Goal: Task Accomplishment & Management: Manage account settings

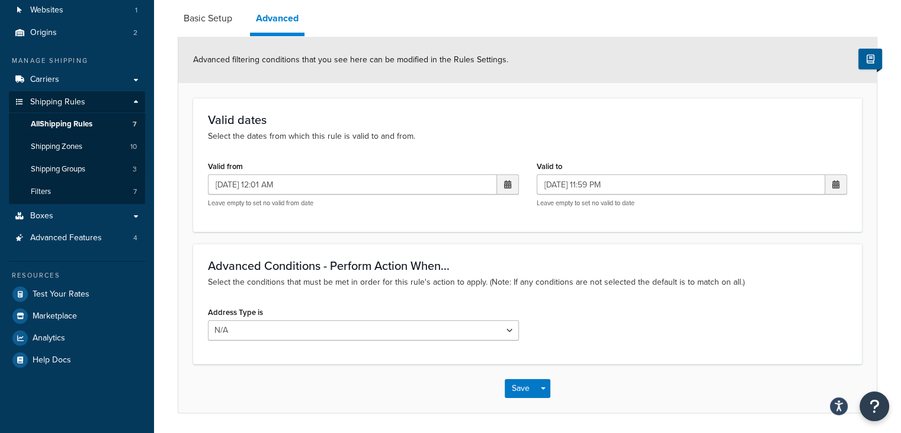
scroll to position [158, 0]
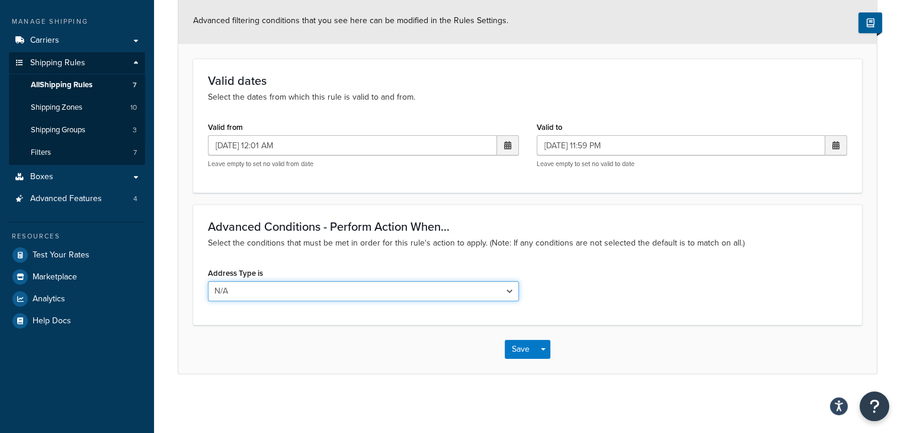
click at [508, 289] on select "N/A Business Residential" at bounding box center [363, 291] width 311 height 20
click at [589, 268] on div "Address Type is N/A Business Residential" at bounding box center [527, 287] width 657 height 46
click at [523, 346] on button "Save" at bounding box center [521, 349] width 32 height 19
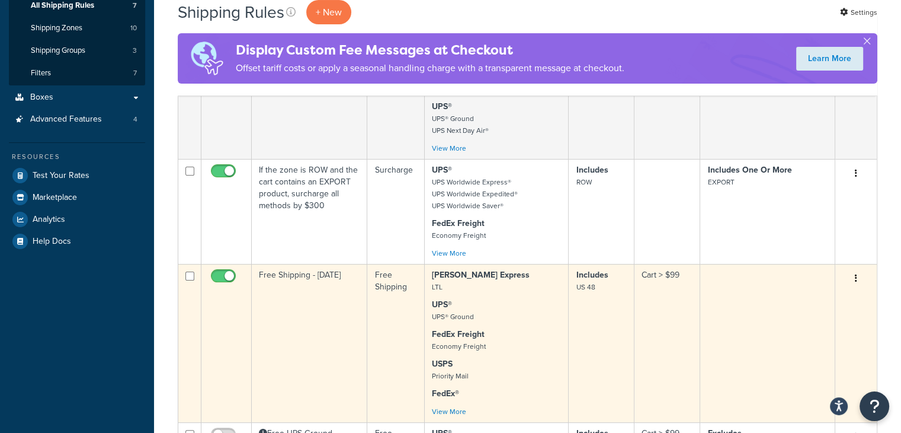
scroll to position [296, 0]
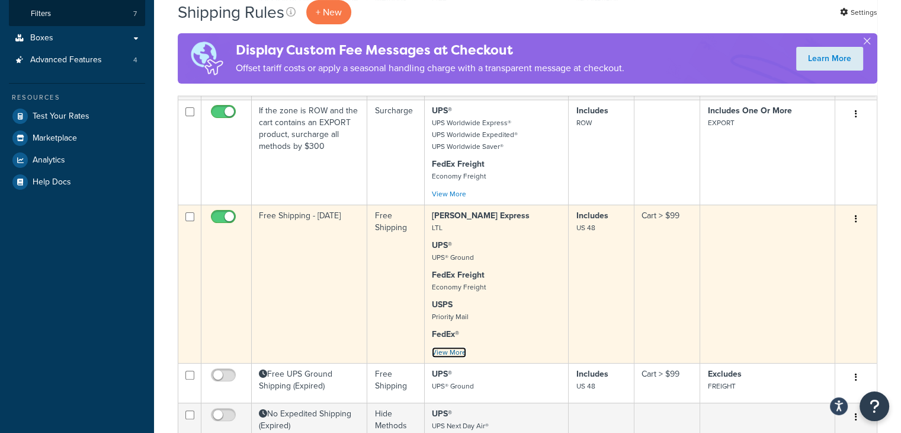
click at [461, 351] on link "View More" at bounding box center [449, 352] width 34 height 11
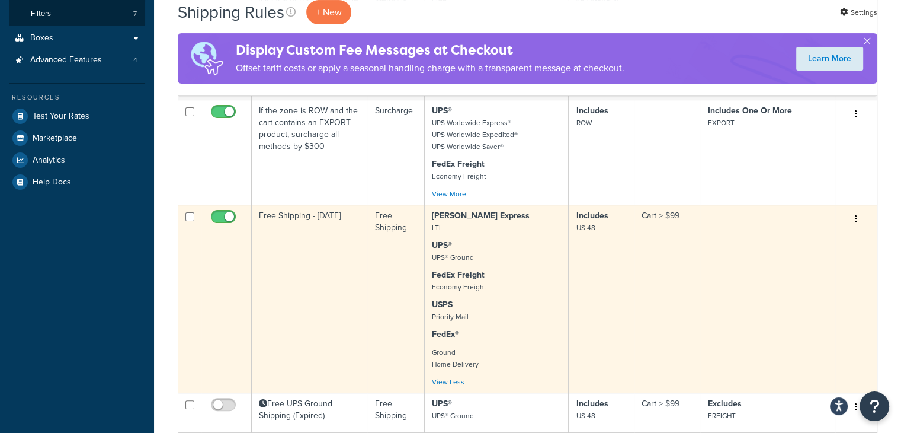
click at [853, 217] on button "button" at bounding box center [856, 219] width 17 height 19
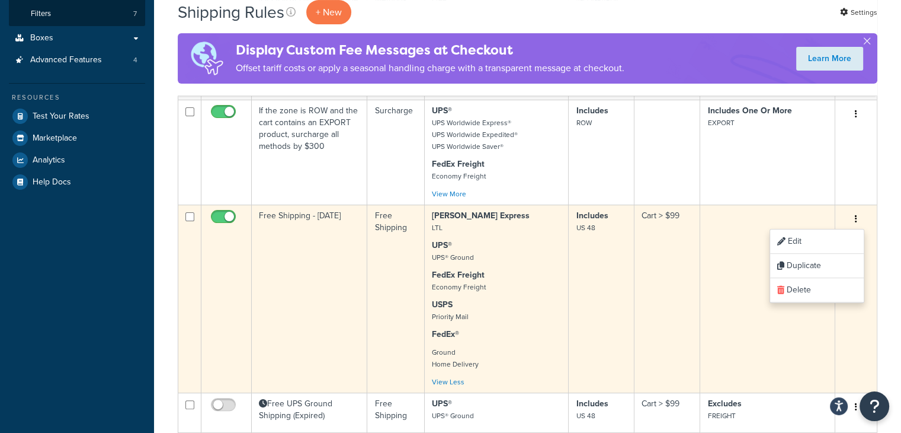
click at [853, 217] on button "button" at bounding box center [856, 219] width 17 height 19
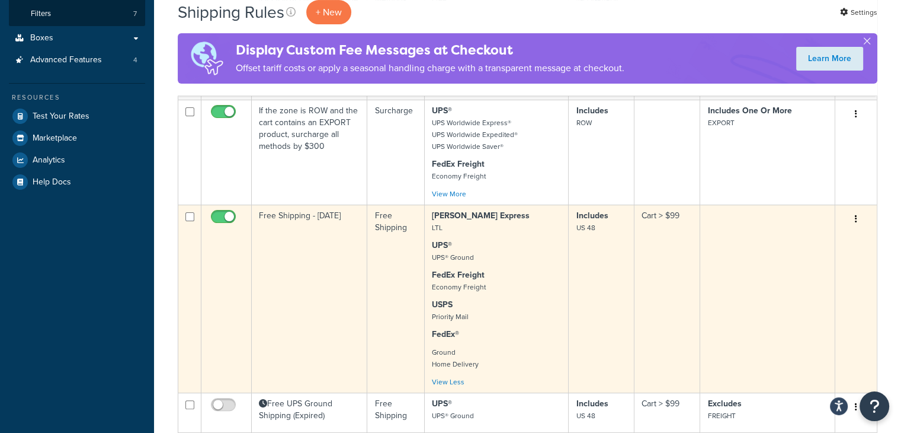
click at [305, 309] on td "Free Shipping - Labor Day" at bounding box center [310, 298] width 116 height 188
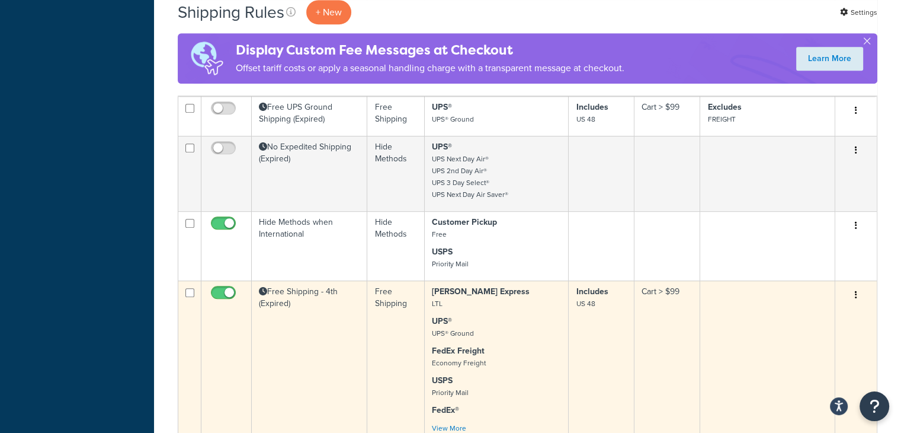
scroll to position [652, 0]
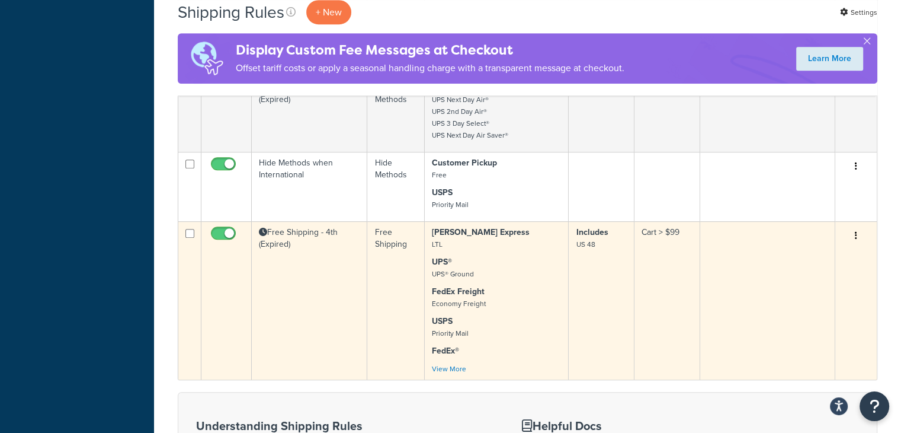
click at [223, 233] on input "checkbox" at bounding box center [225, 236] width 33 height 15
checkbox input "false"
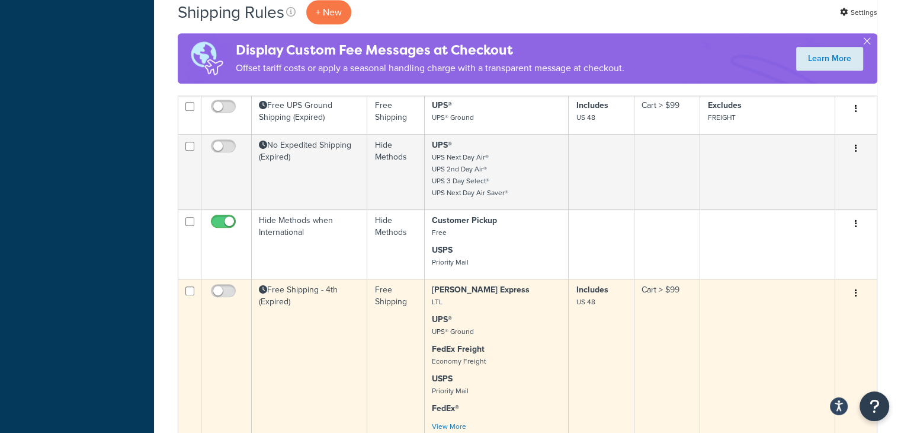
scroll to position [711, 0]
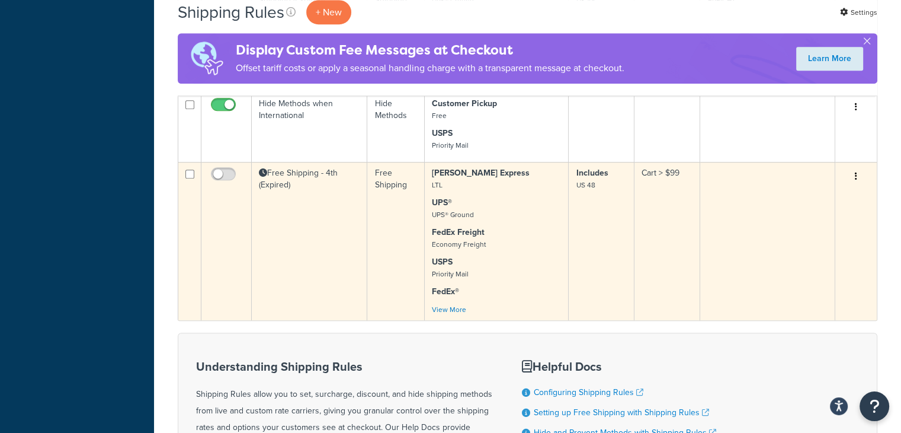
click at [358, 205] on td "Free Shipping - 4th (Expired)" at bounding box center [310, 241] width 116 height 158
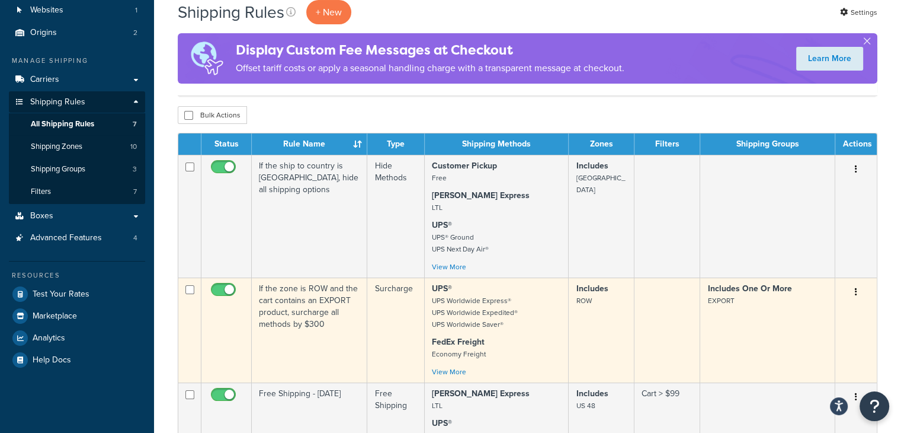
scroll to position [0, 0]
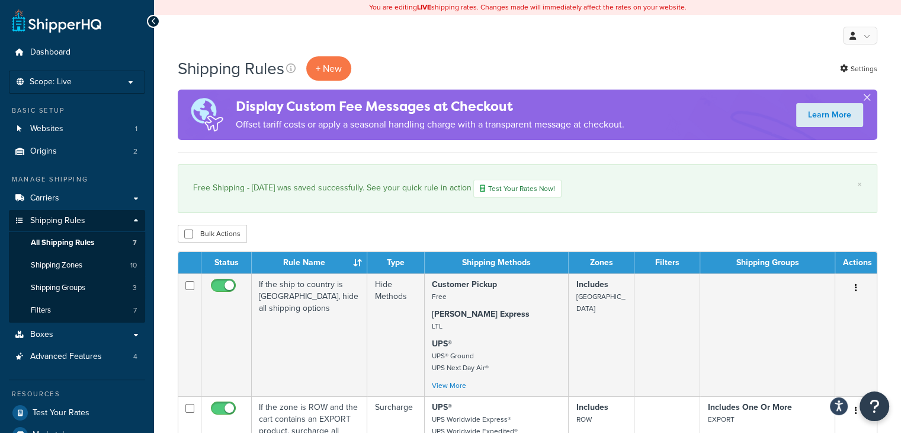
click at [866, 98] on button "button" at bounding box center [867, 99] width 3 height 3
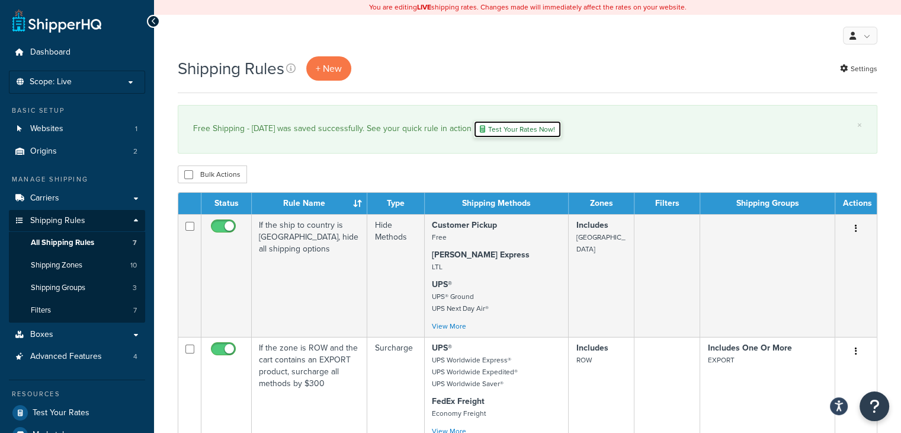
click at [530, 127] on link "Test Your Rates Now!" at bounding box center [518, 129] width 88 height 18
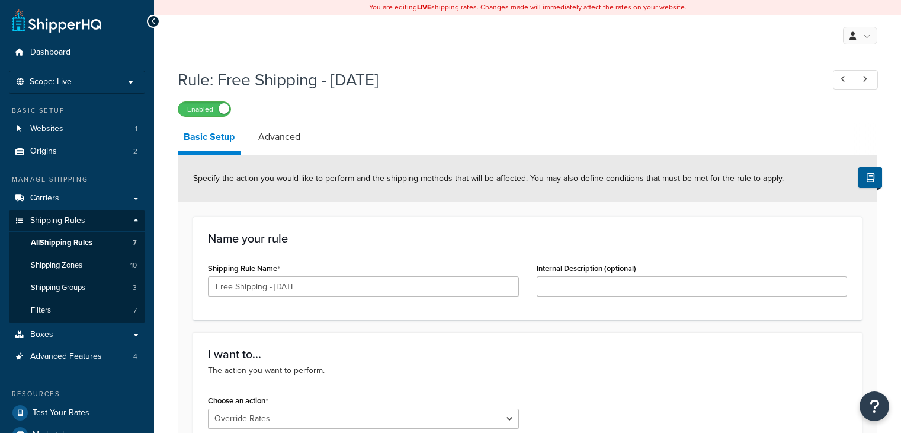
select select "OVERRIDE"
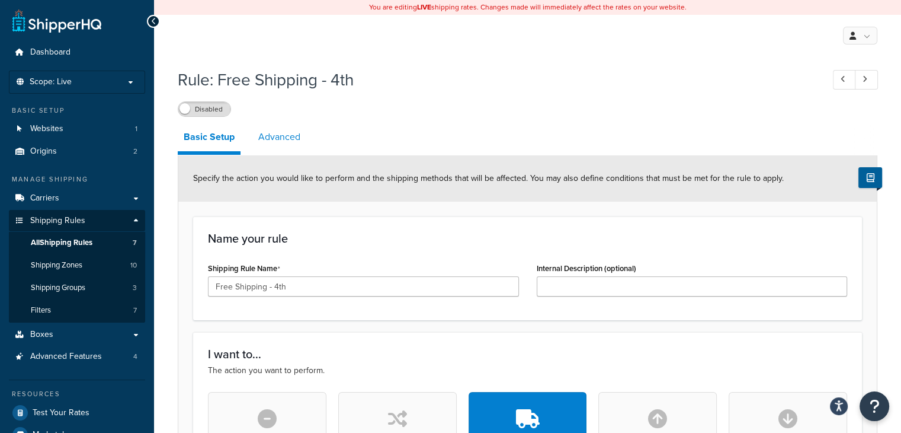
click at [280, 138] on link "Advanced" at bounding box center [279, 137] width 54 height 28
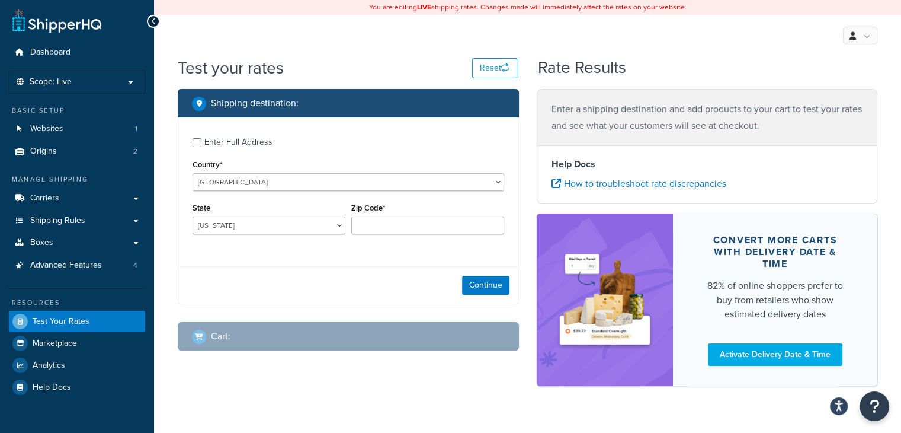
scroll to position [24, 0]
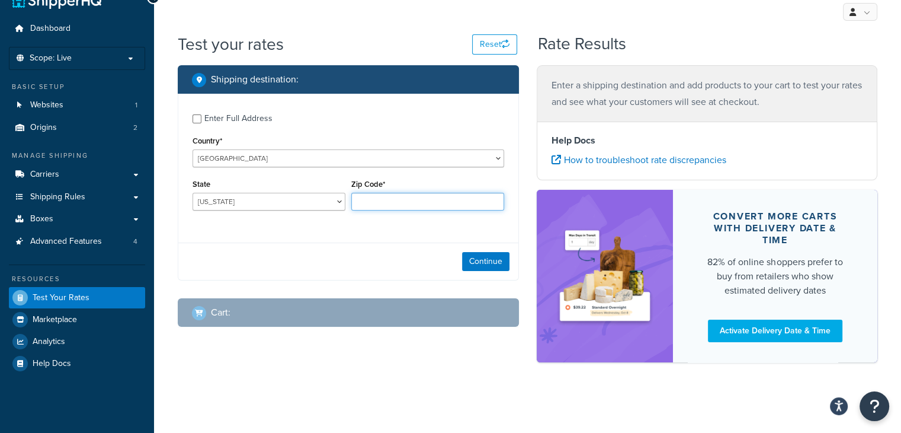
click at [394, 202] on input "Zip Code*" at bounding box center [427, 202] width 153 height 18
type input "63390"
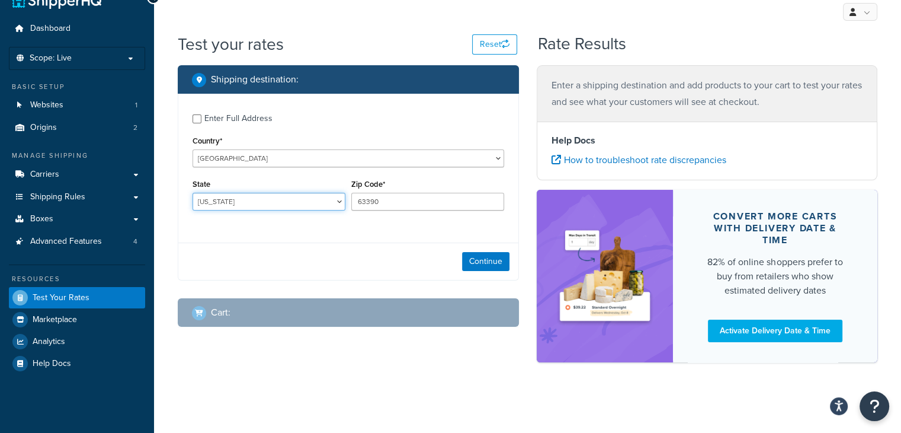
select select "MO"
click at [478, 260] on button "Continue" at bounding box center [485, 261] width 47 height 19
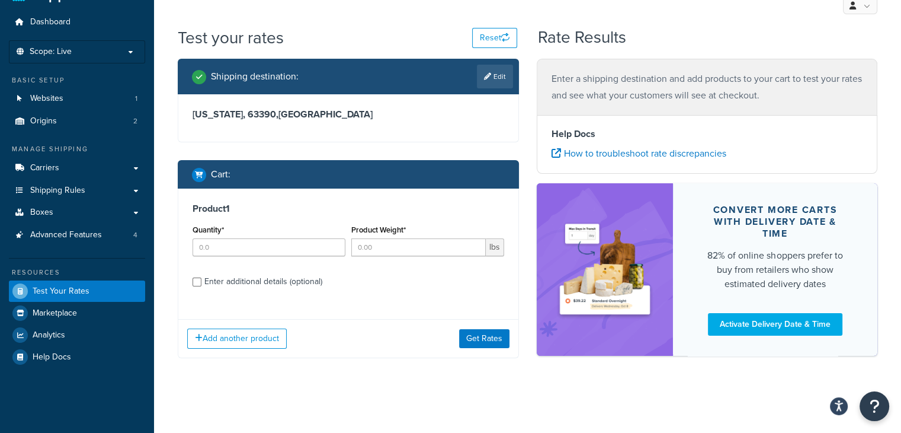
scroll to position [32, 0]
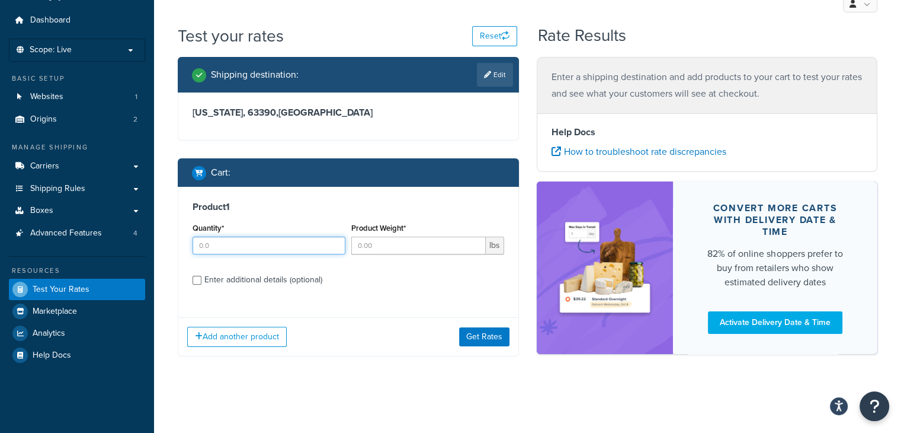
click at [253, 238] on input "Quantity*" at bounding box center [269, 245] width 153 height 18
type input "5"
type input "1"
click at [448, 251] on input "Product Weight*" at bounding box center [418, 245] width 135 height 18
type input "500"
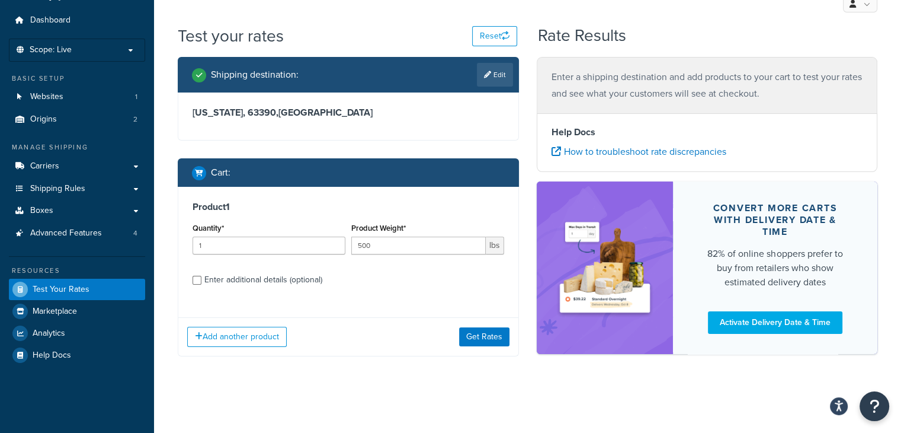
click at [396, 271] on label "Enter additional details (optional)" at bounding box center [354, 278] width 300 height 19
click at [202, 276] on input "Enter additional details (optional)" at bounding box center [197, 280] width 9 height 9
checkbox input "true"
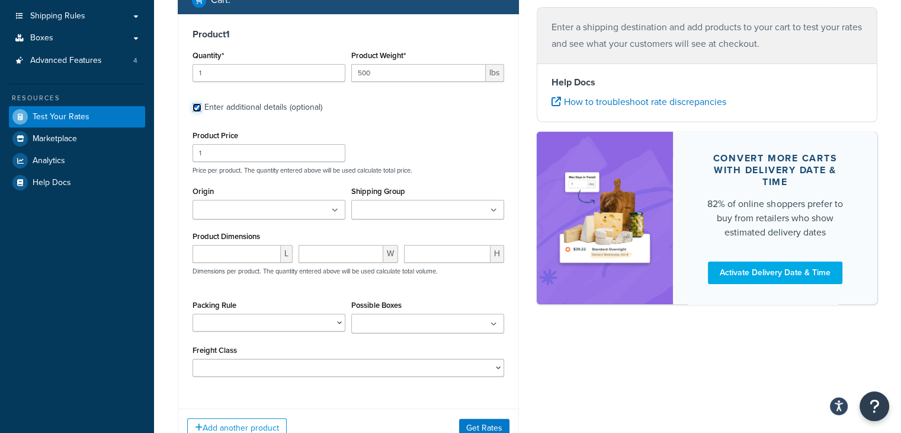
scroll to position [210, 0]
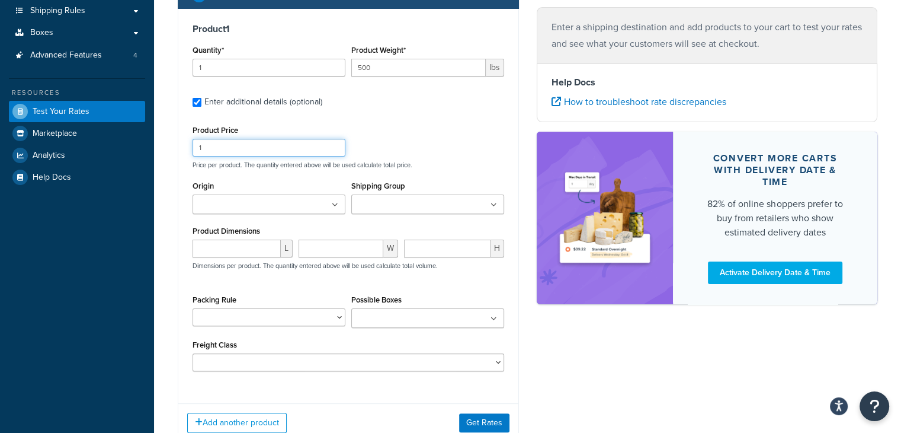
drag, startPoint x: 221, startPoint y: 145, endPoint x: 177, endPoint y: 149, distance: 44.6
click at [183, 149] on div "Product 1 Quantity* 1 Product Weight* 500 lbs Enter additional details (optiona…" at bounding box center [348, 201] width 340 height 385
type input "101"
click at [430, 146] on div "Product Price 101 Price per product. The quantity entered above will be used ca…" at bounding box center [349, 145] width 318 height 47
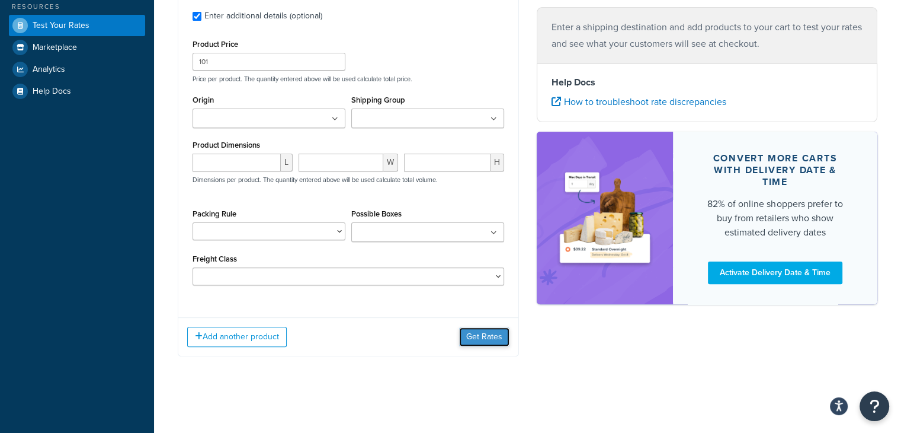
click at [474, 331] on button "Get Rates" at bounding box center [484, 336] width 50 height 19
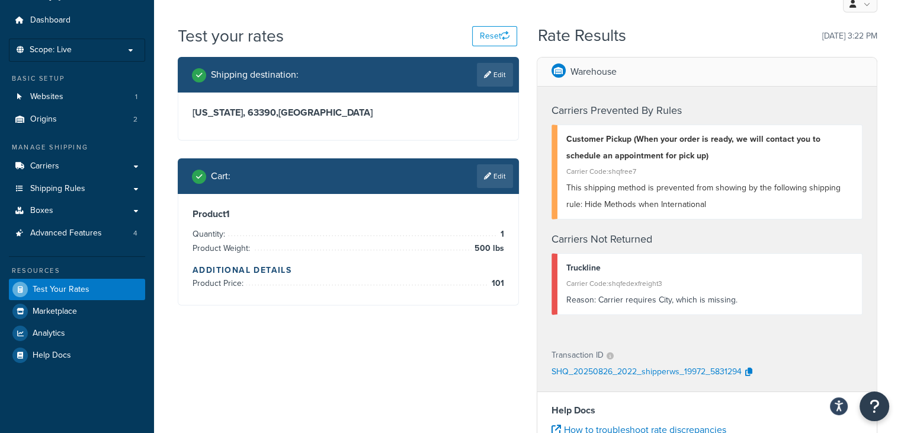
scroll to position [5, 0]
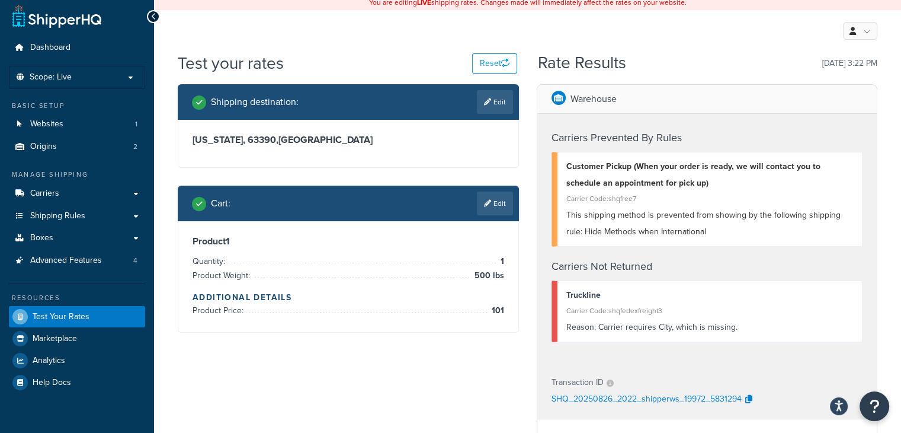
click at [496, 205] on link "Edit" at bounding box center [495, 203] width 36 height 24
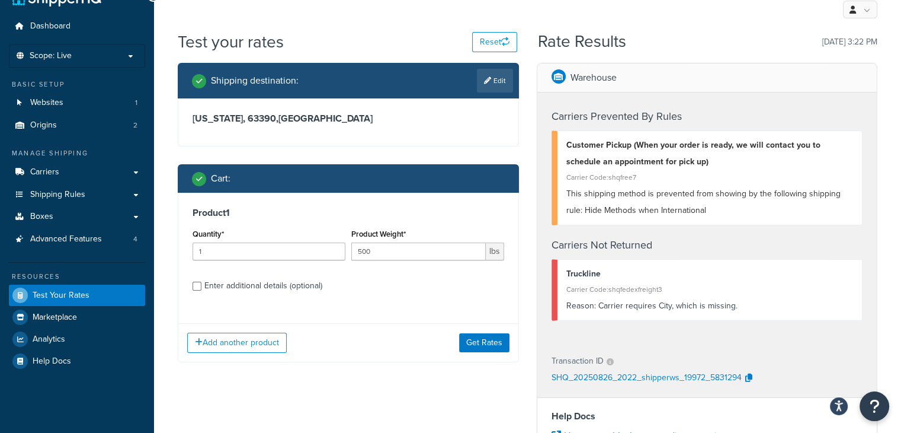
scroll to position [0, 0]
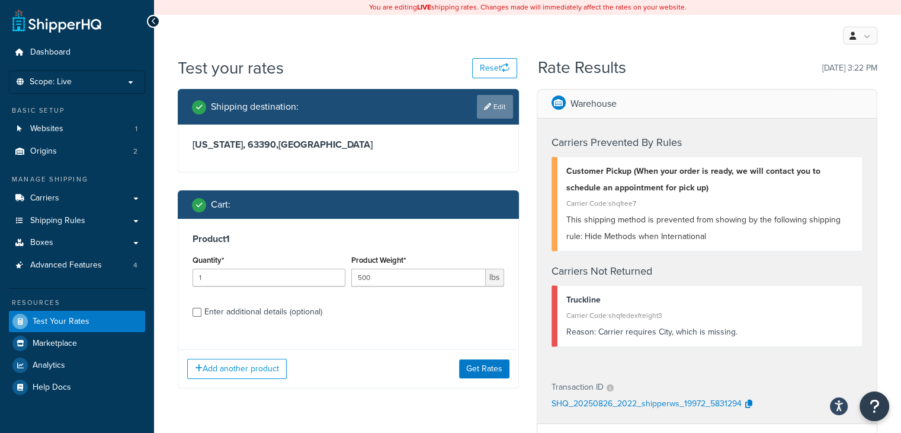
click at [497, 108] on link "Edit" at bounding box center [495, 107] width 36 height 24
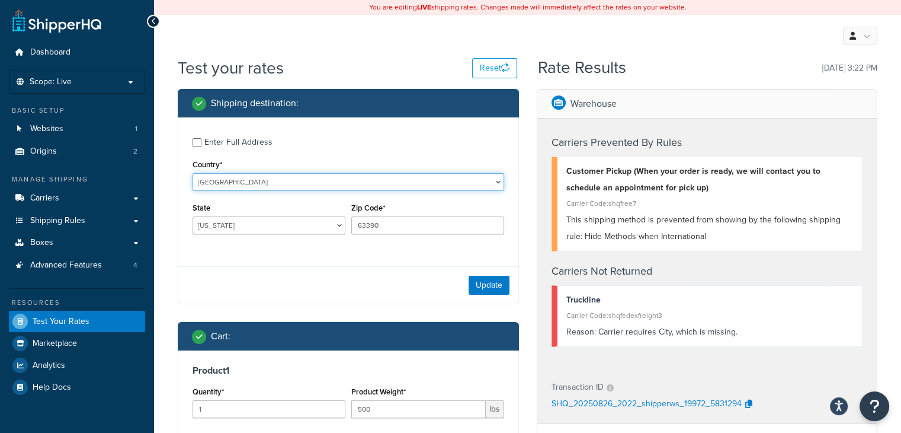
click at [228, 178] on select "United States United Kingdom Afghanistan Åland Islands Albania Algeria American…" at bounding box center [349, 182] width 312 height 18
click at [232, 179] on select "United States United Kingdom Afghanistan Åland Islands Albania Algeria American…" at bounding box center [349, 182] width 312 height 18
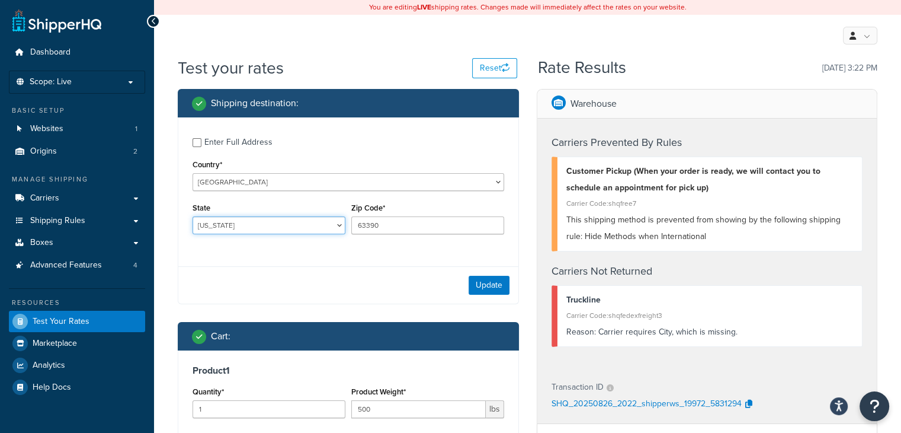
click at [341, 226] on select "Alabama Alaska American Samoa Arizona Arkansas Armed Forces Americas Armed Forc…" at bounding box center [269, 225] width 153 height 18
select select "ME"
click at [193, 216] on select "Alabama Alaska American Samoa Arizona Arkansas Armed Forces Americas Armed Forc…" at bounding box center [269, 225] width 153 height 18
click at [379, 223] on input "63390" at bounding box center [427, 225] width 153 height 18
drag, startPoint x: 398, startPoint y: 223, endPoint x: 313, endPoint y: 218, distance: 84.9
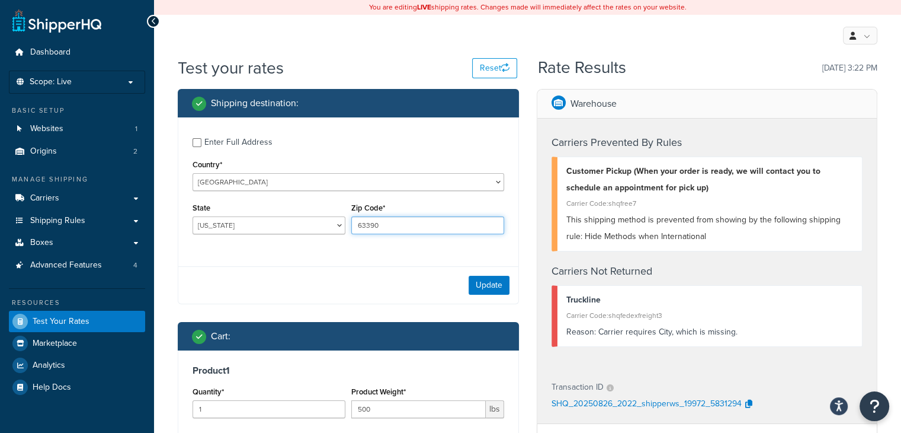
click at [313, 218] on div "State Alabama Alaska American Samoa Arizona Arkansas Armed Forces Americas Arme…" at bounding box center [349, 221] width 318 height 43
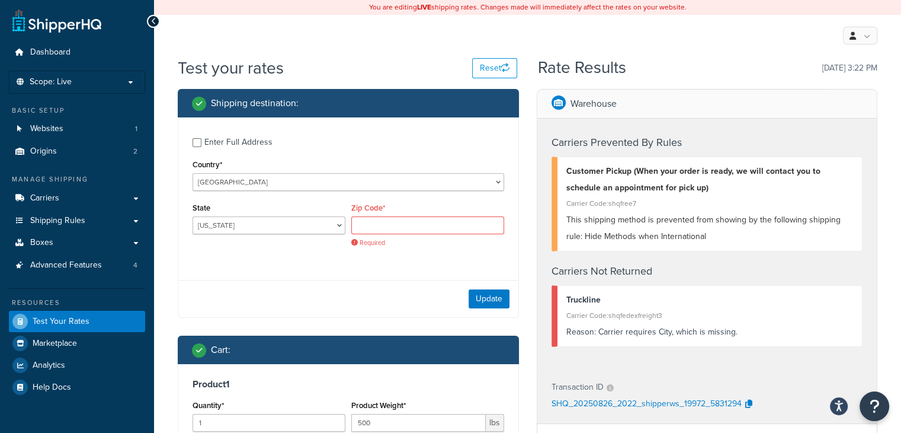
click at [375, 268] on div "Enter Full Address Country* United States United Kingdom Afghanistan Åland Isla…" at bounding box center [348, 217] width 341 height 200
click at [393, 224] on input "Zip Code*" at bounding box center [427, 225] width 153 height 18
type input "37643"
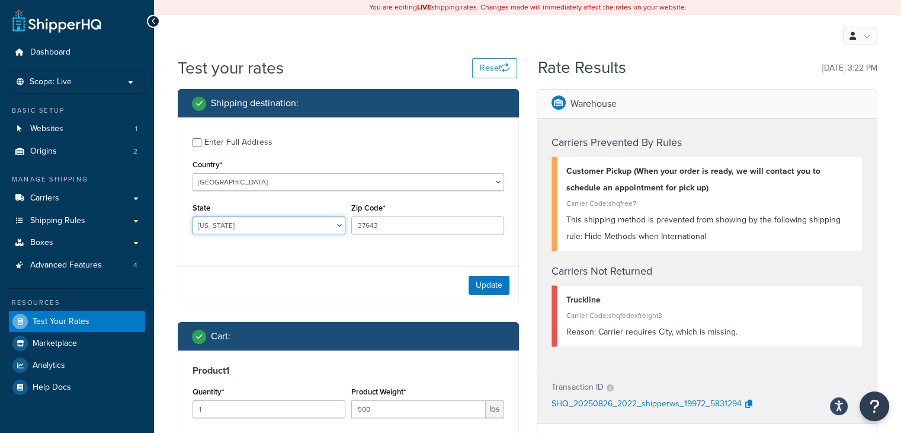
click at [335, 223] on select "Alabama Alaska American Samoa Arizona Arkansas Armed Forces Americas Armed Forc…" at bounding box center [269, 225] width 153 height 18
select select "TN"
click at [193, 216] on select "Alabama Alaska American Samoa Arizona Arkansas Armed Forces Americas Armed Forc…" at bounding box center [269, 225] width 153 height 18
click at [496, 280] on button "Update" at bounding box center [489, 285] width 41 height 19
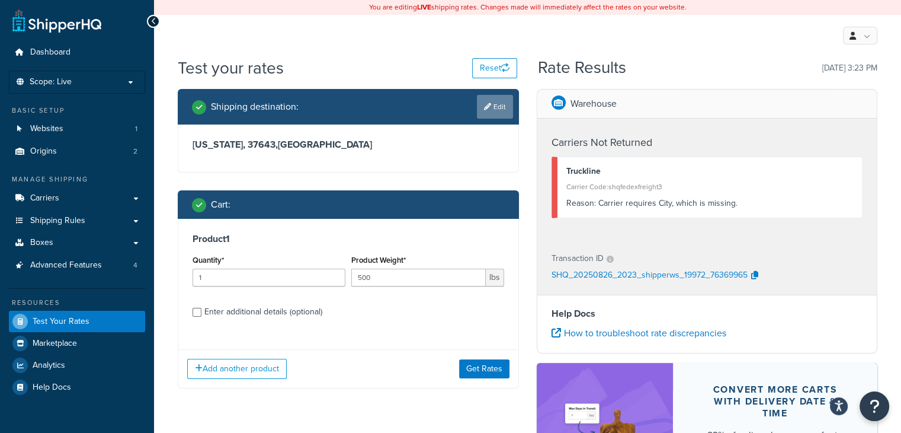
click at [497, 102] on link "Edit" at bounding box center [495, 107] width 36 height 24
select select "TN"
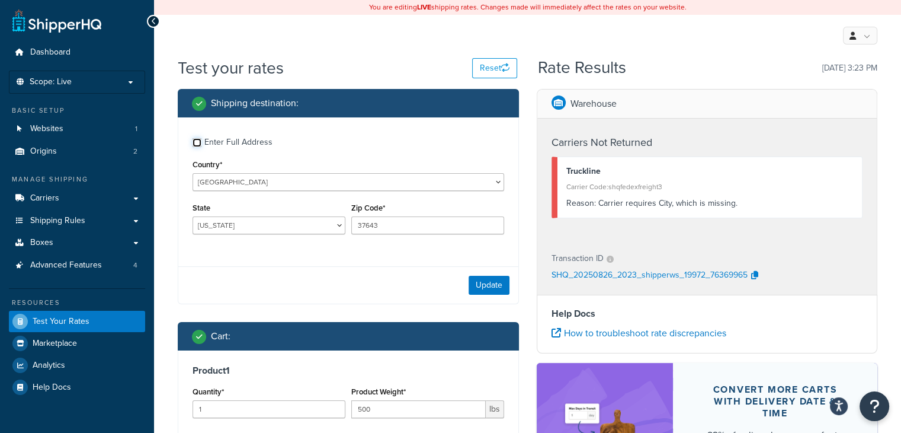
click at [194, 142] on input "Enter Full Address" at bounding box center [197, 142] width 9 height 9
checkbox input "true"
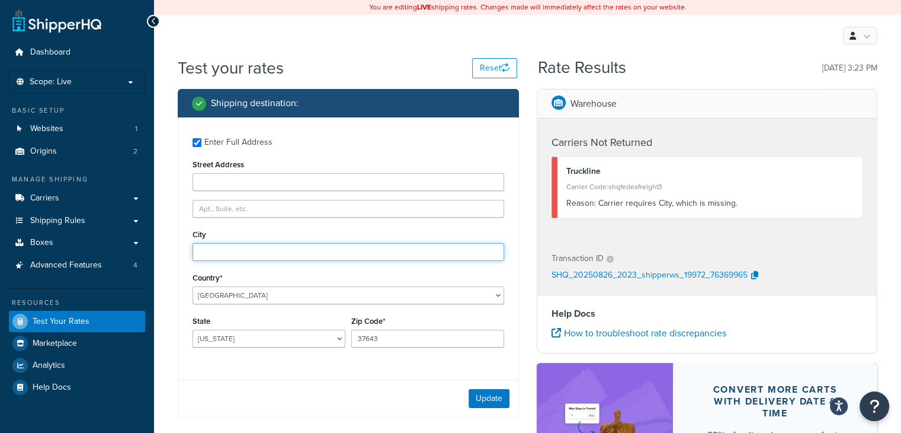
click at [337, 246] on input "City" at bounding box center [349, 252] width 312 height 18
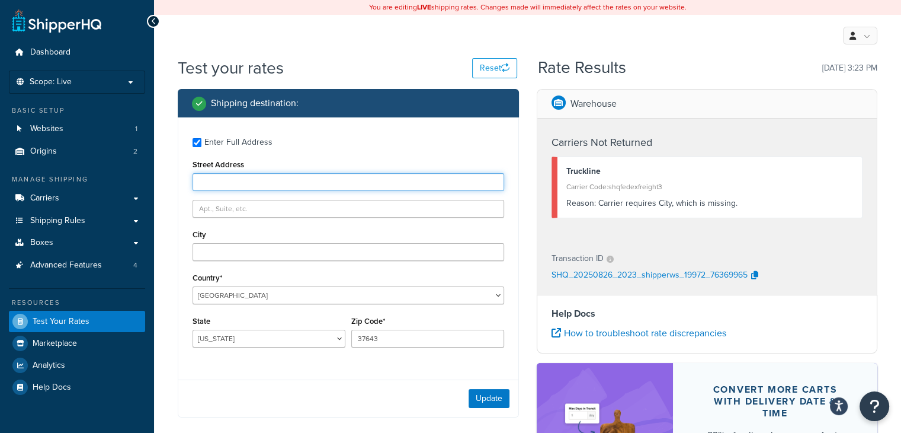
click at [235, 182] on input "Street Address" at bounding box center [349, 182] width 312 height 18
type input "735 studebaker rd"
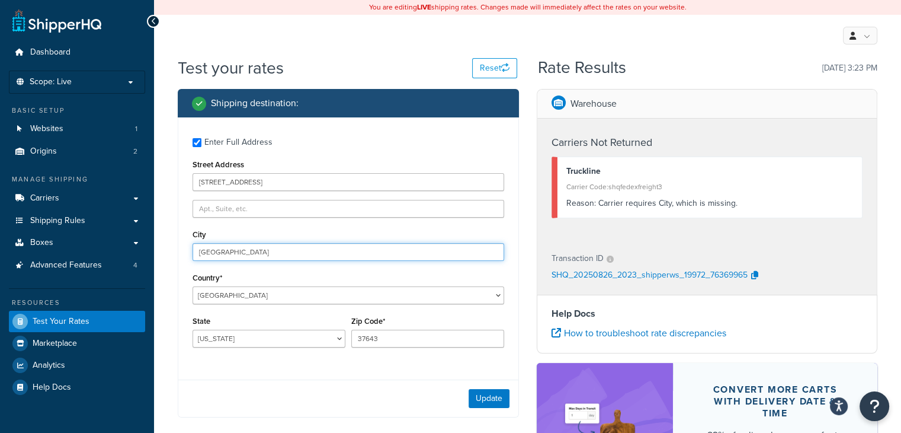
type input "victorville"
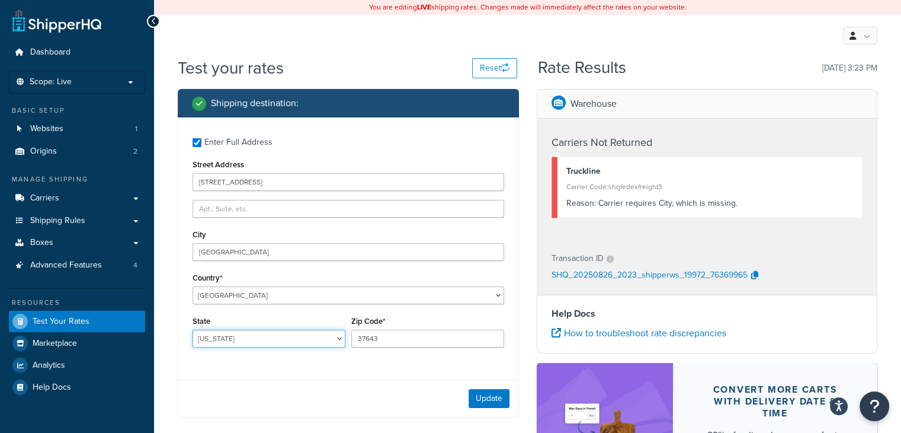
select select "CA"
type input "92392"
click at [484, 396] on button "Update" at bounding box center [489, 398] width 41 height 19
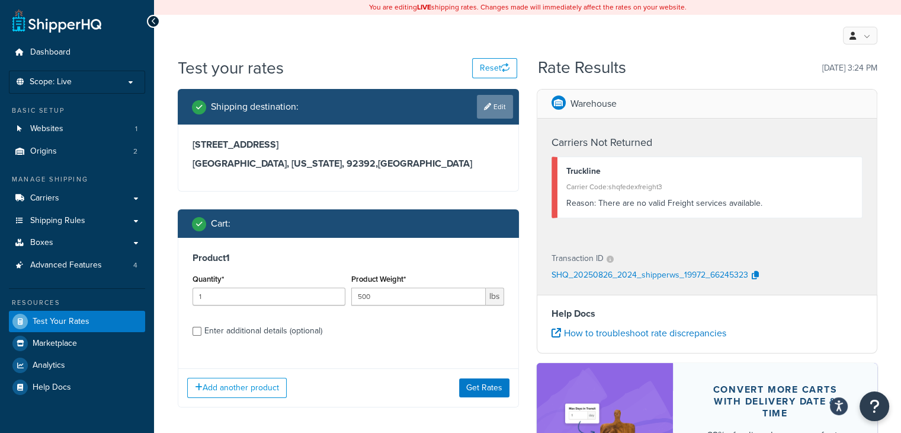
click at [503, 103] on link "Edit" at bounding box center [495, 107] width 36 height 24
select select "CA"
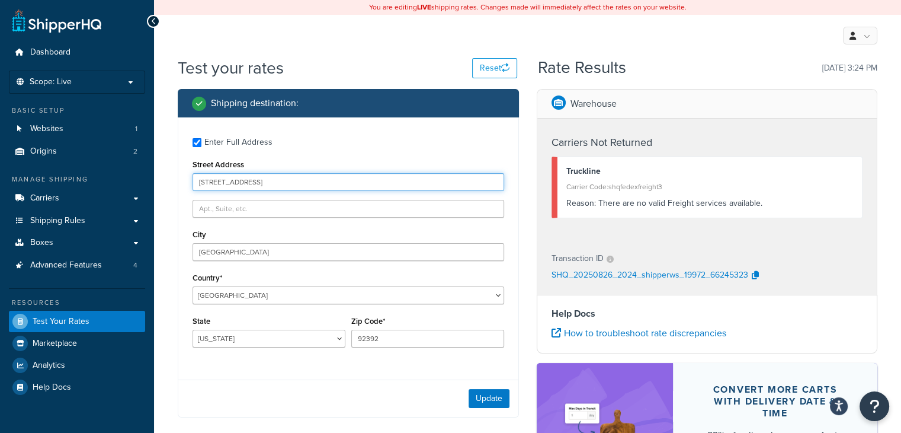
drag, startPoint x: 275, startPoint y: 181, endPoint x: 175, endPoint y: 180, distance: 99.6
click at [174, 180] on div "Shipping destination : Enter Full Address Street Address 735 studebaker rd City…" at bounding box center [348, 370] width 359 height 562
type input "8649 hacks cross rd"
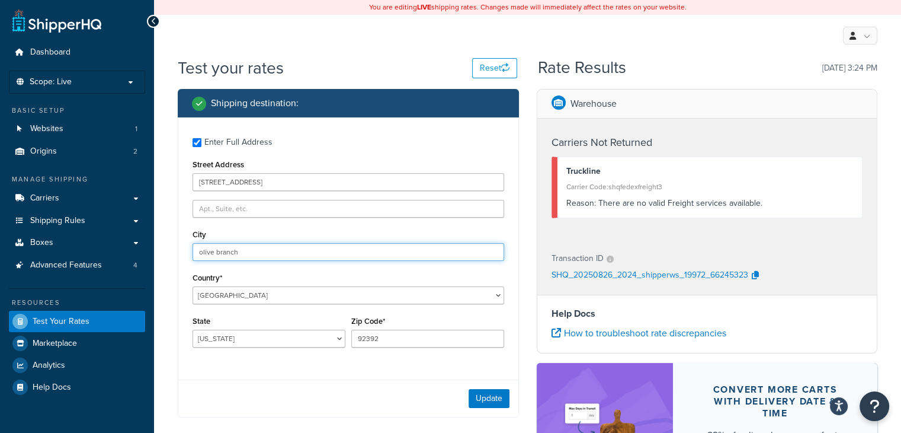
type input "olive branch"
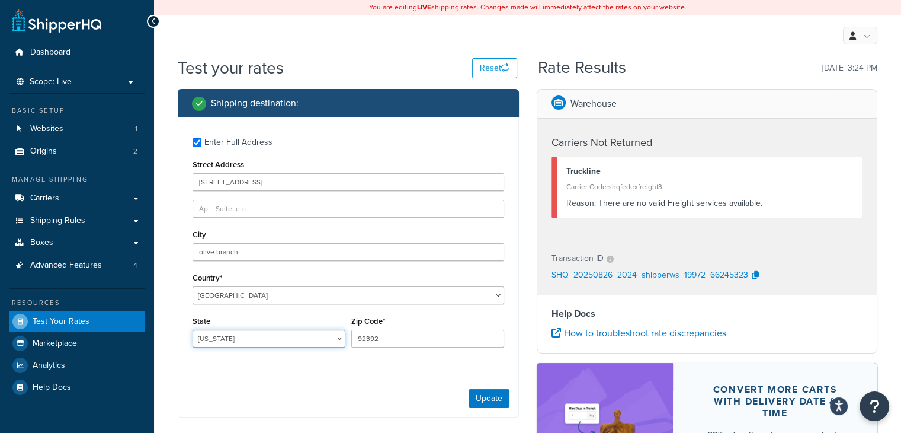
click at [339, 339] on select "Alabama Alaska American Samoa Arizona Arkansas Armed Forces Americas Armed Forc…" at bounding box center [269, 339] width 153 height 18
select select "MS"
click at [193, 330] on select "Alabama Alaska American Samoa Arizona Arkansas Armed Forces Americas Armed Forc…" at bounding box center [269, 339] width 153 height 18
click at [387, 333] on input "92392" at bounding box center [427, 339] width 153 height 18
drag, startPoint x: 389, startPoint y: 335, endPoint x: 330, endPoint y: 335, distance: 59.9
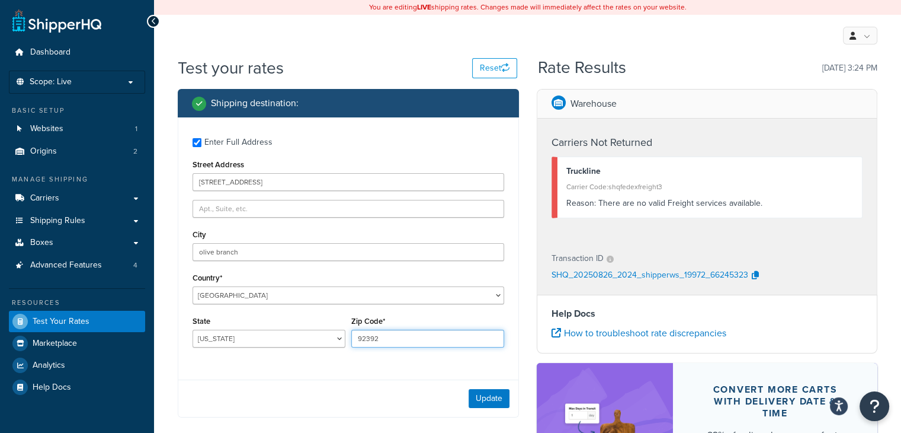
click at [330, 335] on div "State Alabama Alaska American Samoa Arizona Arkansas Armed Forces Americas Arme…" at bounding box center [349, 334] width 318 height 43
type input "38654"
click at [487, 392] on button "Update" at bounding box center [489, 398] width 41 height 19
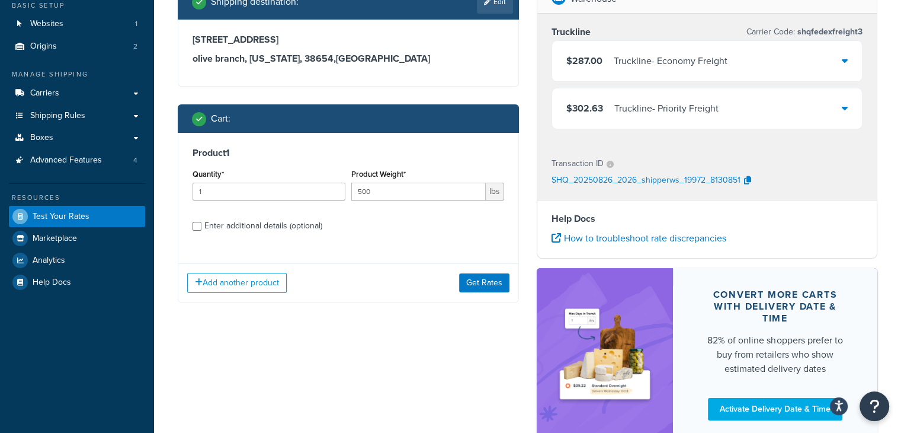
scroll to position [119, 0]
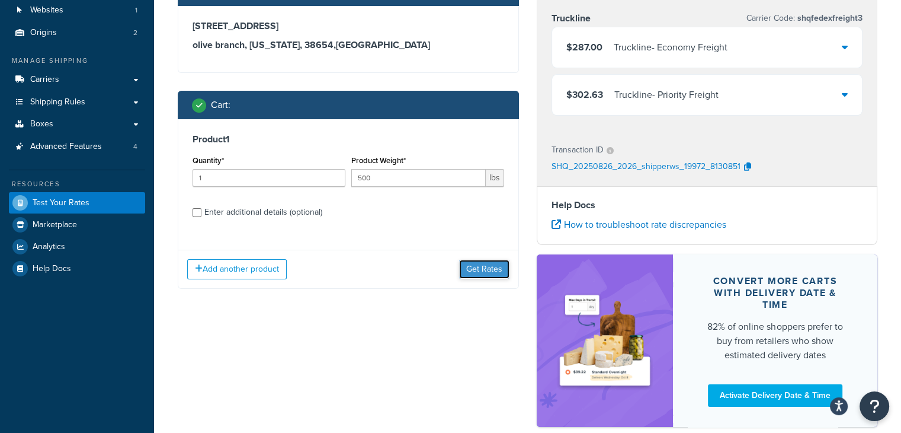
click at [474, 267] on button "Get Rates" at bounding box center [484, 269] width 50 height 19
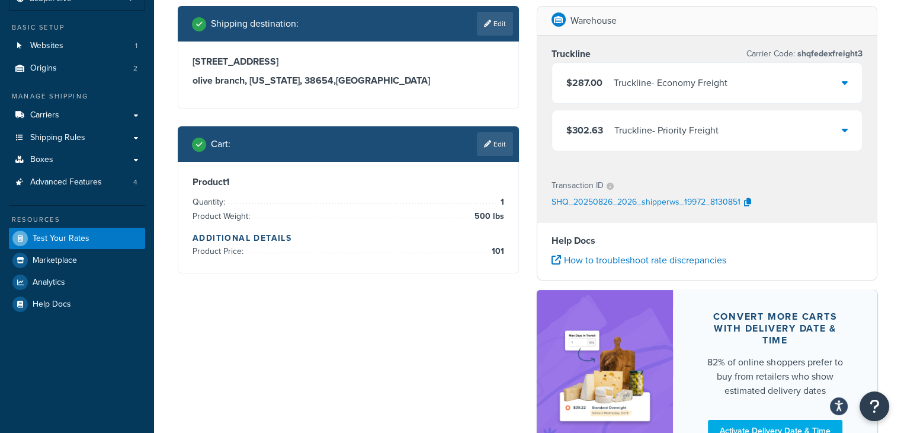
scroll to position [0, 0]
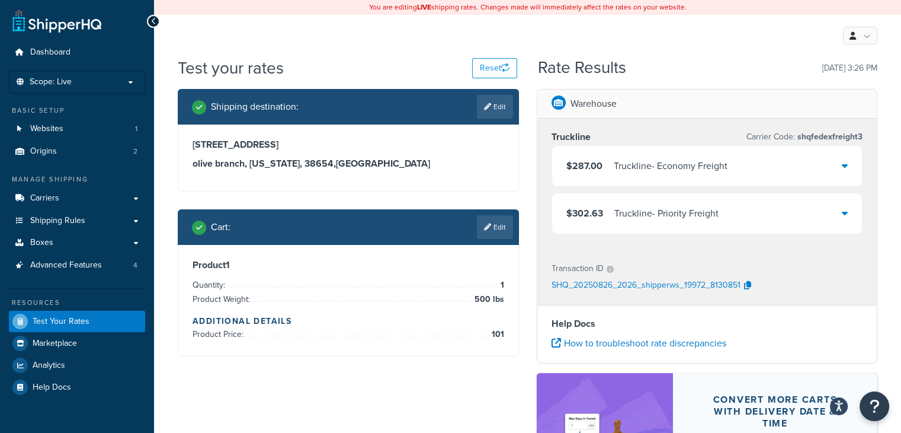
click at [152, 20] on icon at bounding box center [153, 21] width 5 height 8
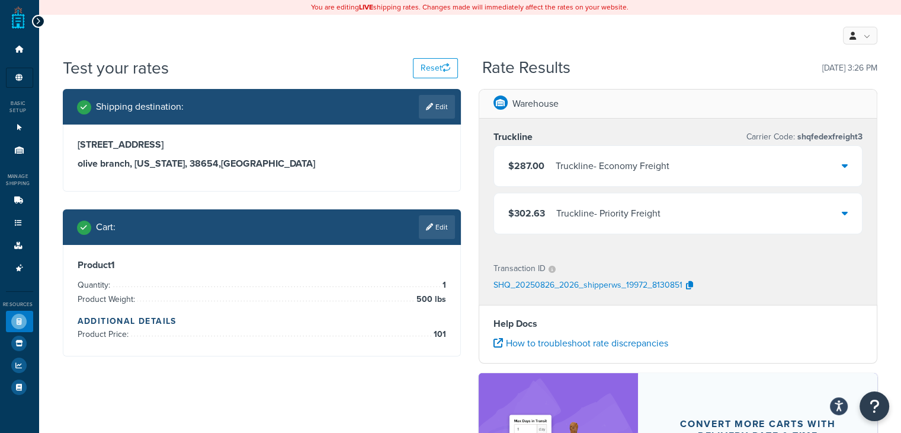
click at [38, 18] on icon at bounding box center [38, 21] width 5 height 8
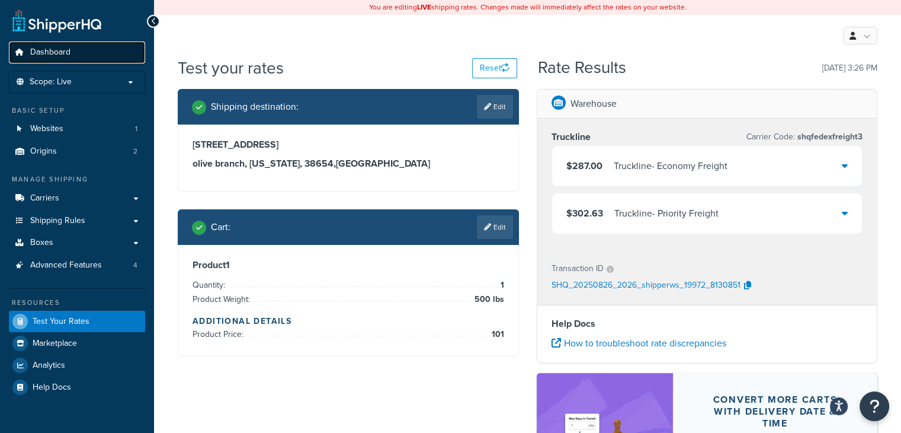
click at [57, 49] on span "Dashboard" at bounding box center [50, 52] width 40 height 10
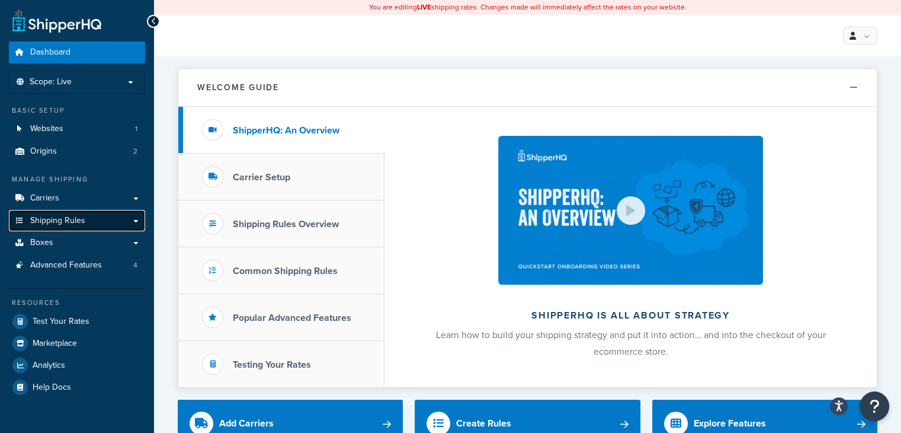
click at [136, 219] on link "Shipping Rules" at bounding box center [77, 221] width 136 height 22
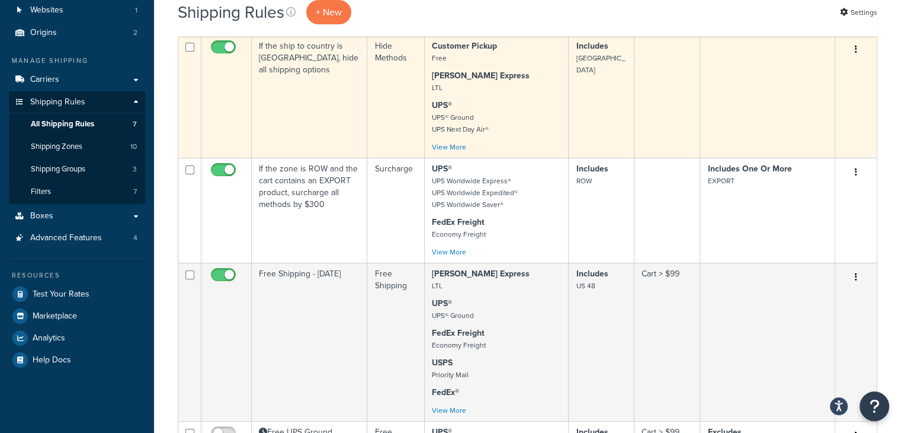
scroll to position [178, 0]
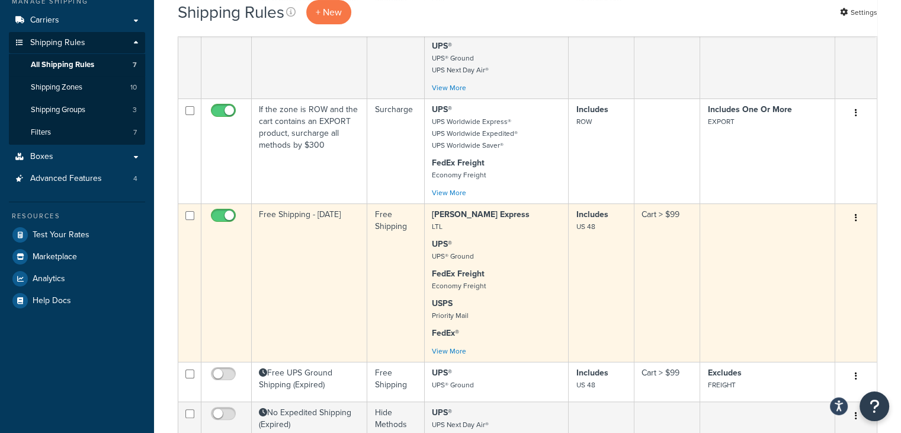
click at [280, 242] on td "Free Shipping - [DATE]" at bounding box center [310, 282] width 116 height 158
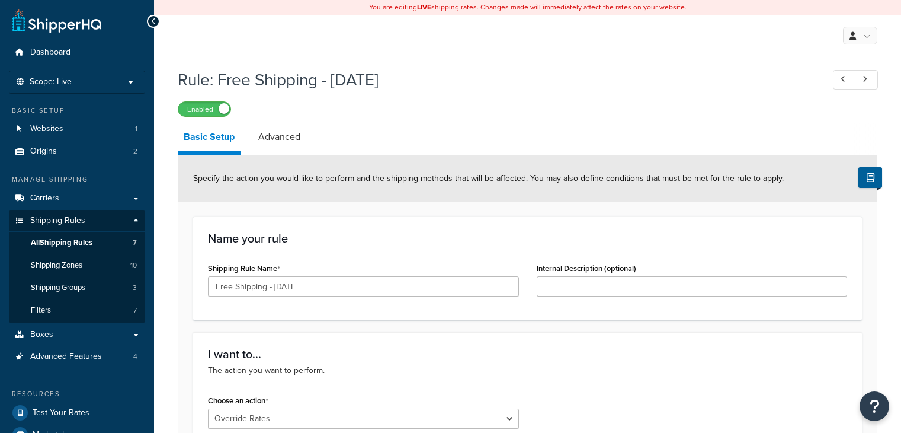
select select "OVERRIDE"
click at [293, 140] on link "Advanced" at bounding box center [279, 137] width 54 height 28
